Goal: Information Seeking & Learning: Learn about a topic

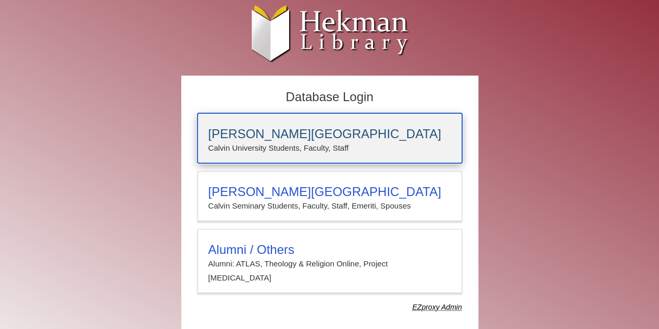
click at [315, 134] on h3 "[PERSON_NAME][GEOGRAPHIC_DATA]" at bounding box center [329, 134] width 243 height 15
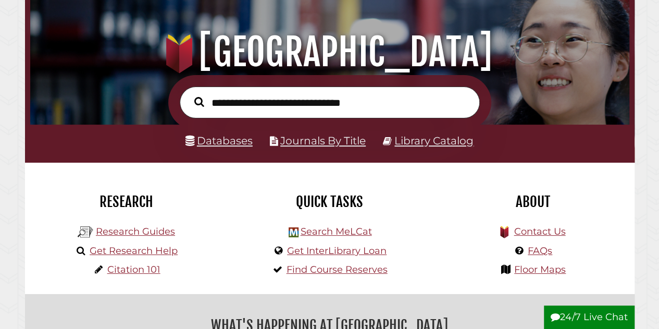
scroll to position [93, 0]
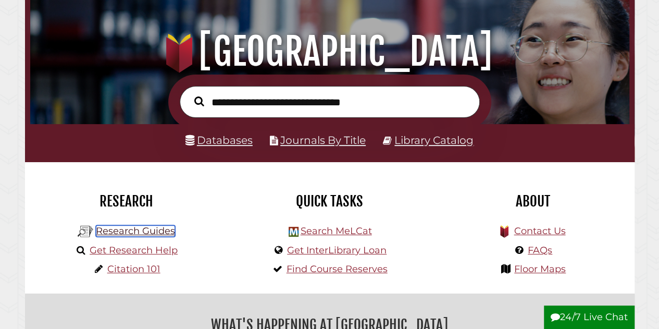
click at [161, 234] on link "Research Guides" at bounding box center [135, 230] width 79 height 11
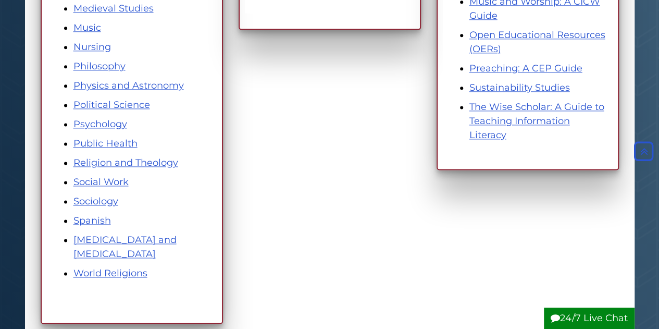
scroll to position [646, 0]
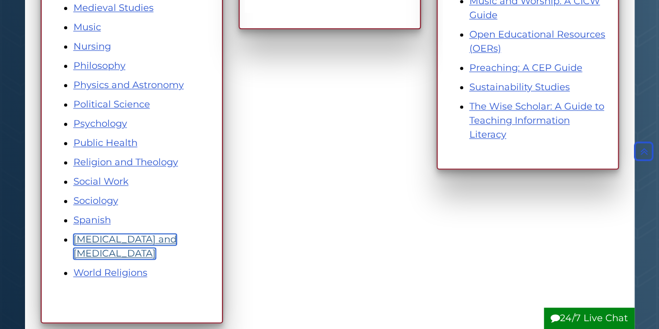
click at [146, 243] on link "[MEDICAL_DATA] and [MEDICAL_DATA]" at bounding box center [124, 246] width 103 height 26
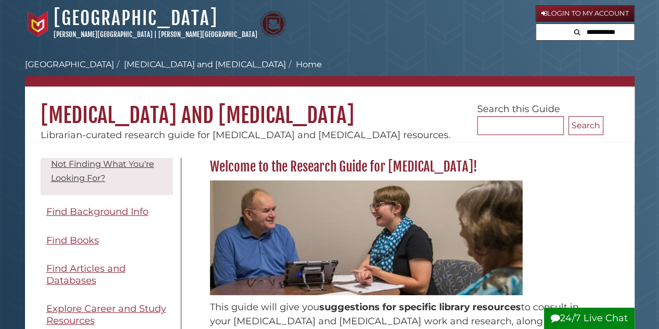
scroll to position [110, 0]
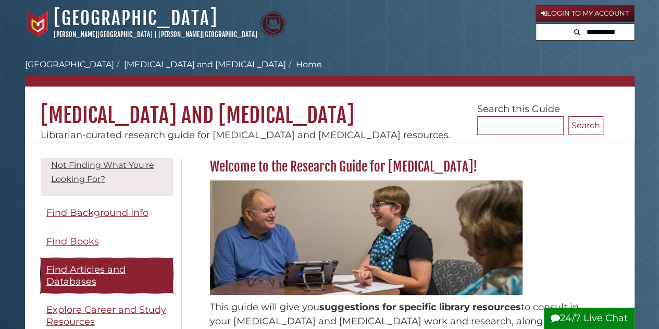
click at [73, 271] on span "Find Articles and Databases" at bounding box center [85, 275] width 79 height 23
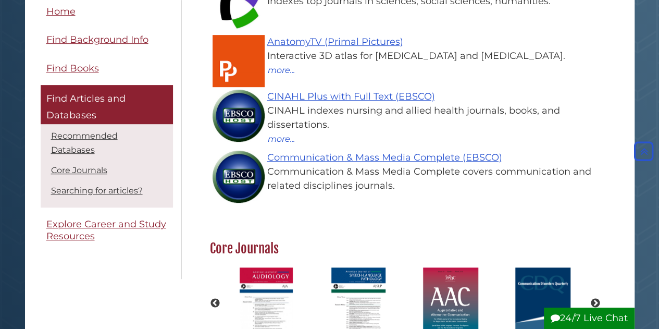
scroll to position [260, 0]
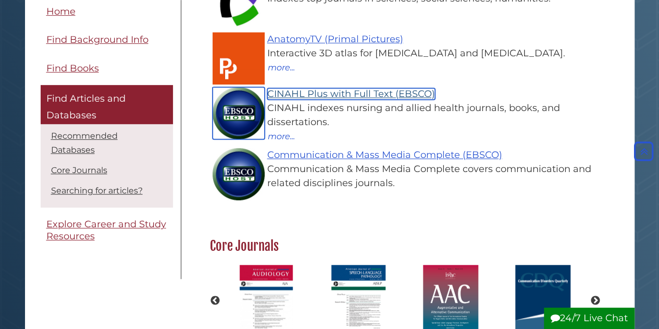
click at [401, 95] on link "CINAHL Plus with Full Text (EBSCO)" at bounding box center [351, 93] width 168 height 11
